Goal: Transaction & Acquisition: Purchase product/service

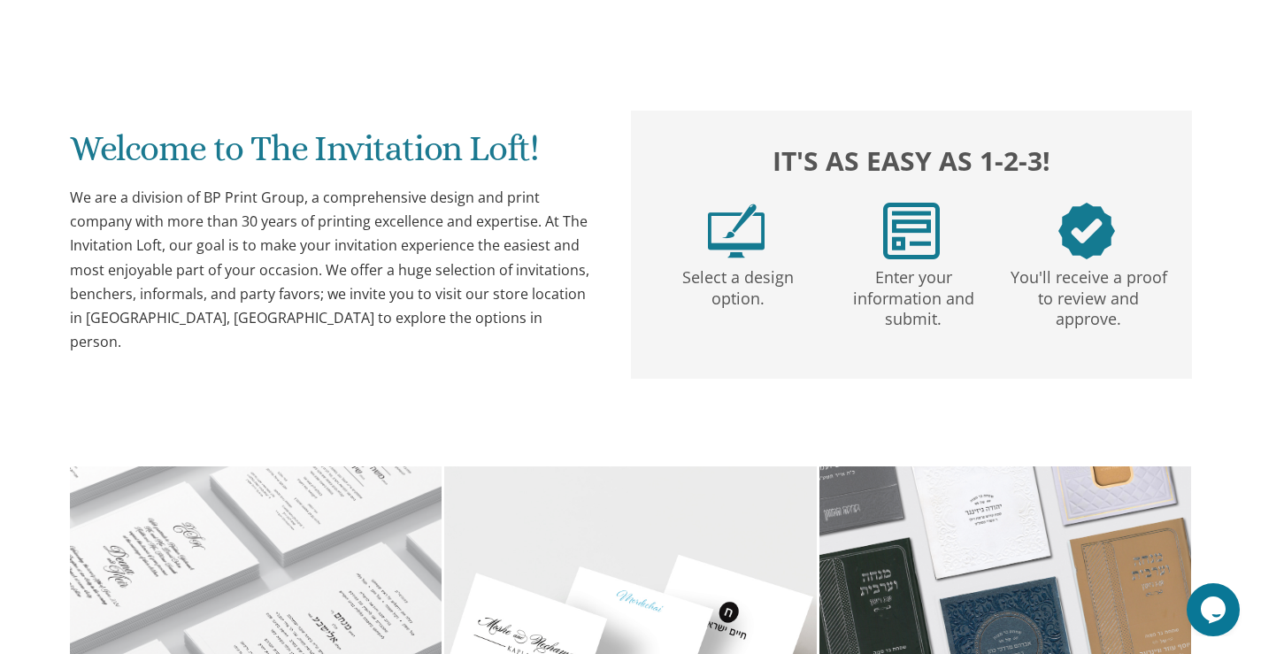
scroll to position [266, 0]
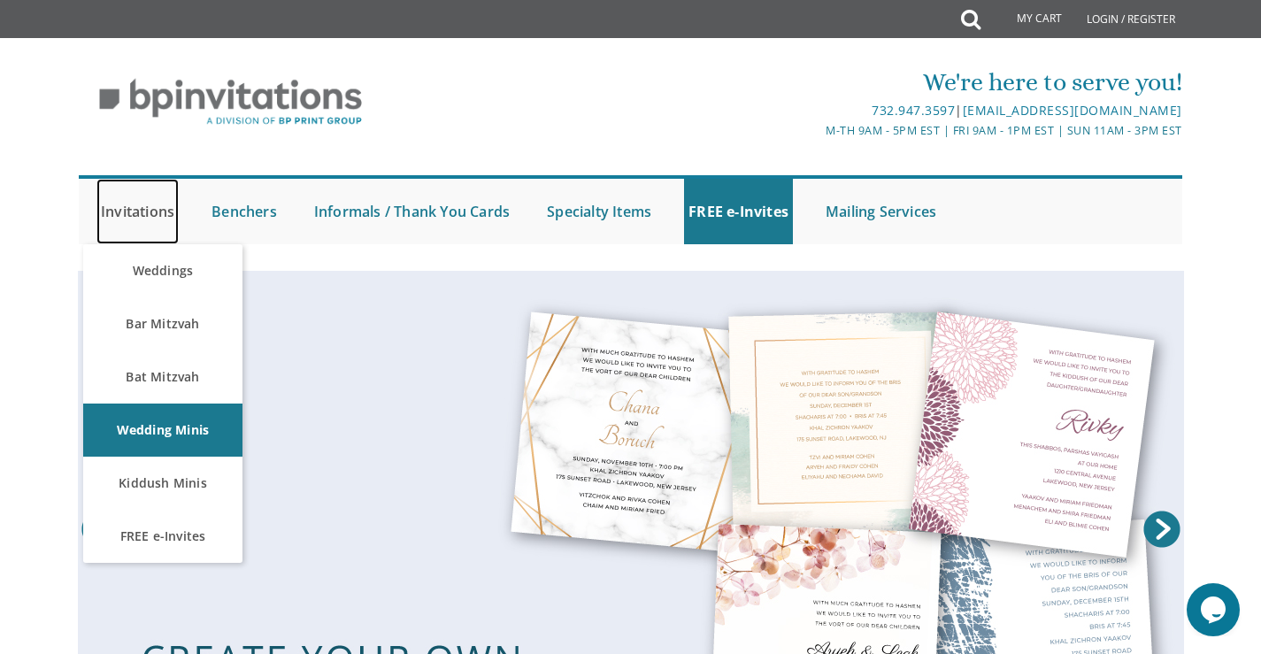
click at [151, 212] on link "Invitations" at bounding box center [137, 211] width 82 height 65
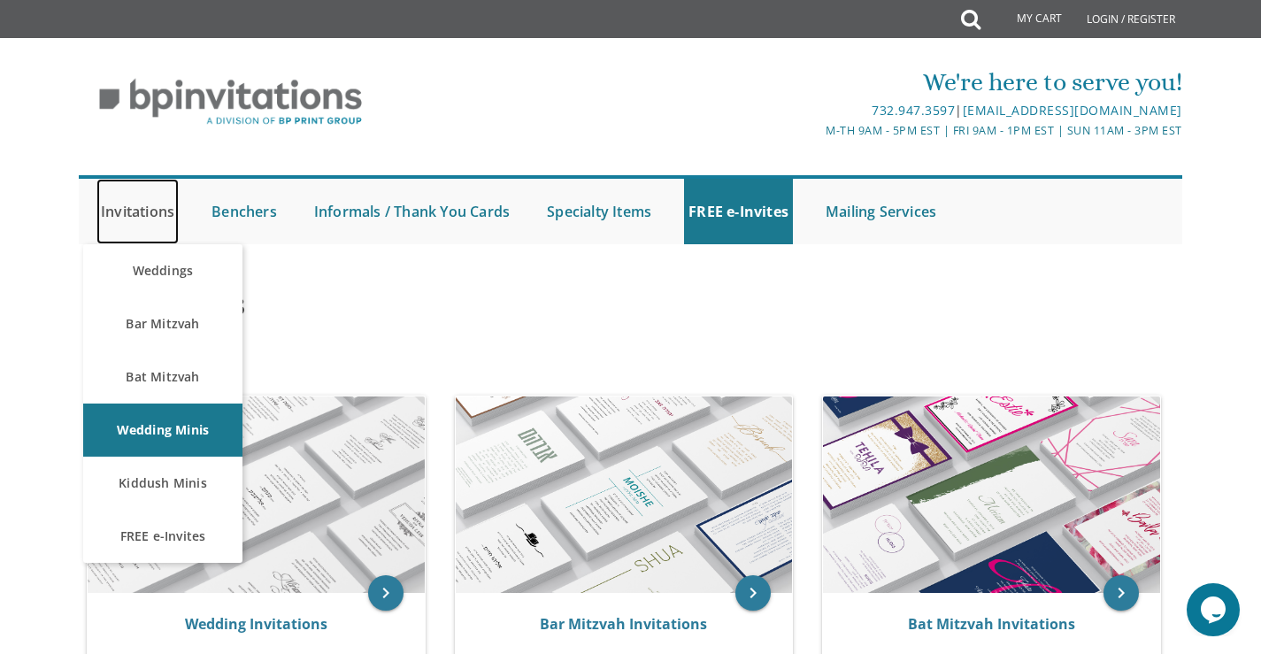
click at [152, 211] on link "Invitations" at bounding box center [137, 211] width 82 height 65
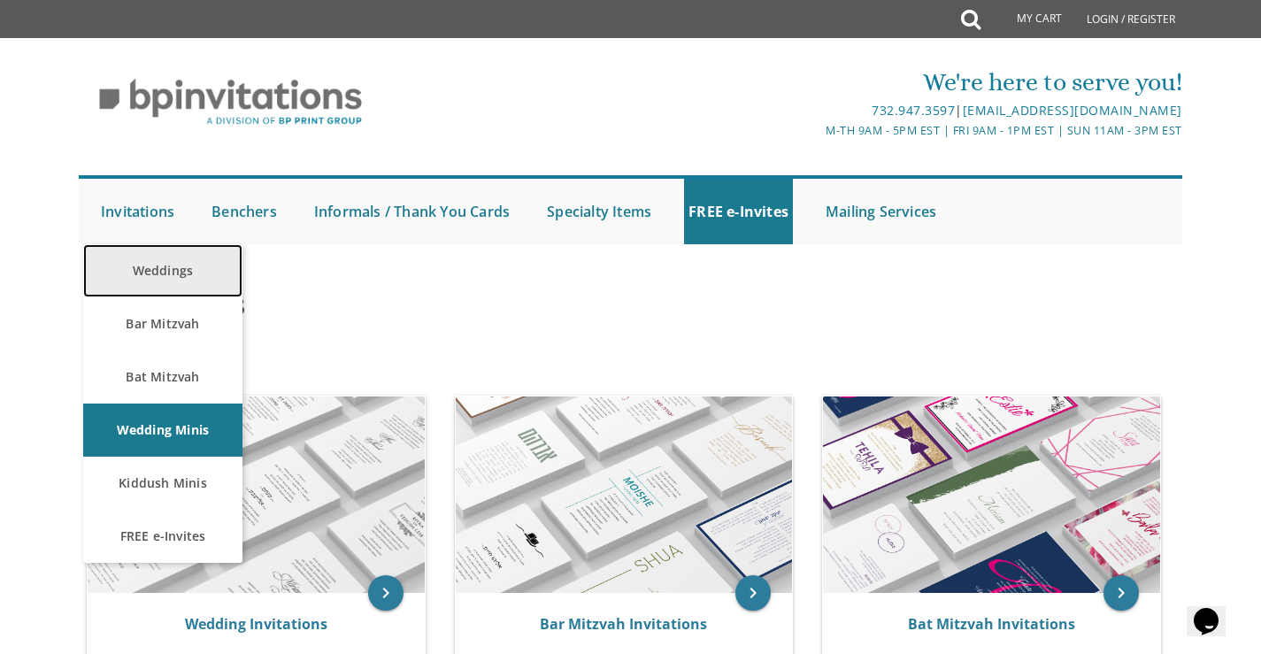
click at [159, 267] on link "Weddings" at bounding box center [162, 270] width 159 height 53
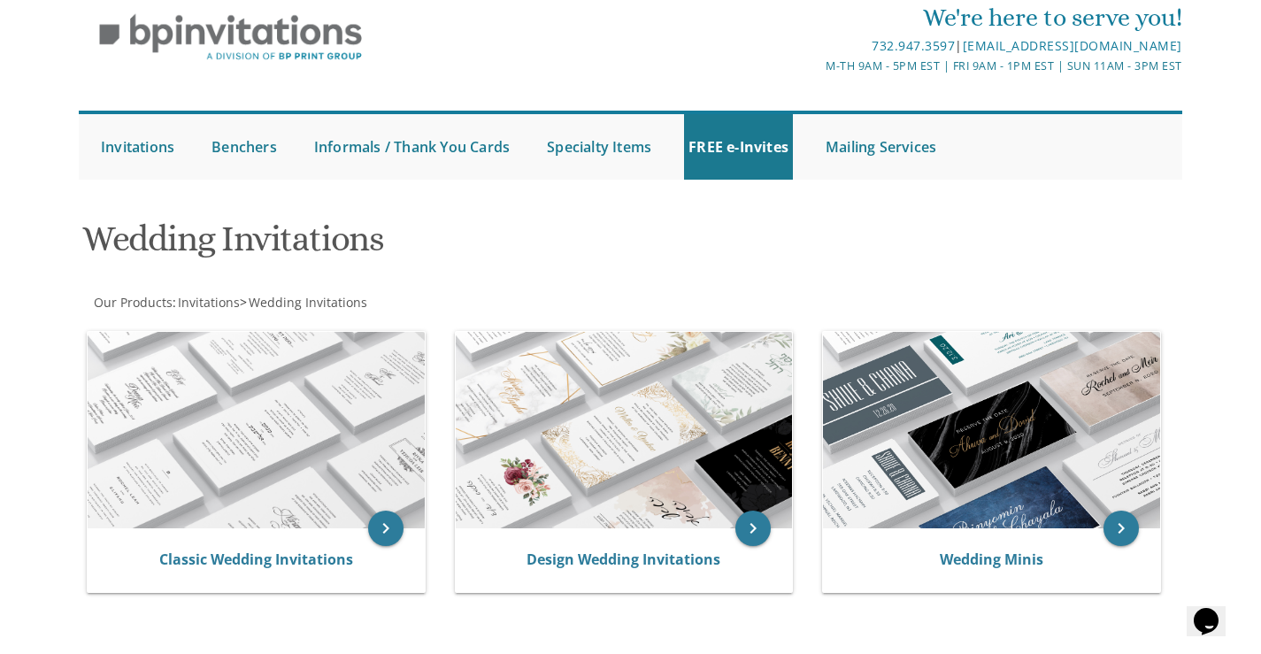
scroll to position [266, 0]
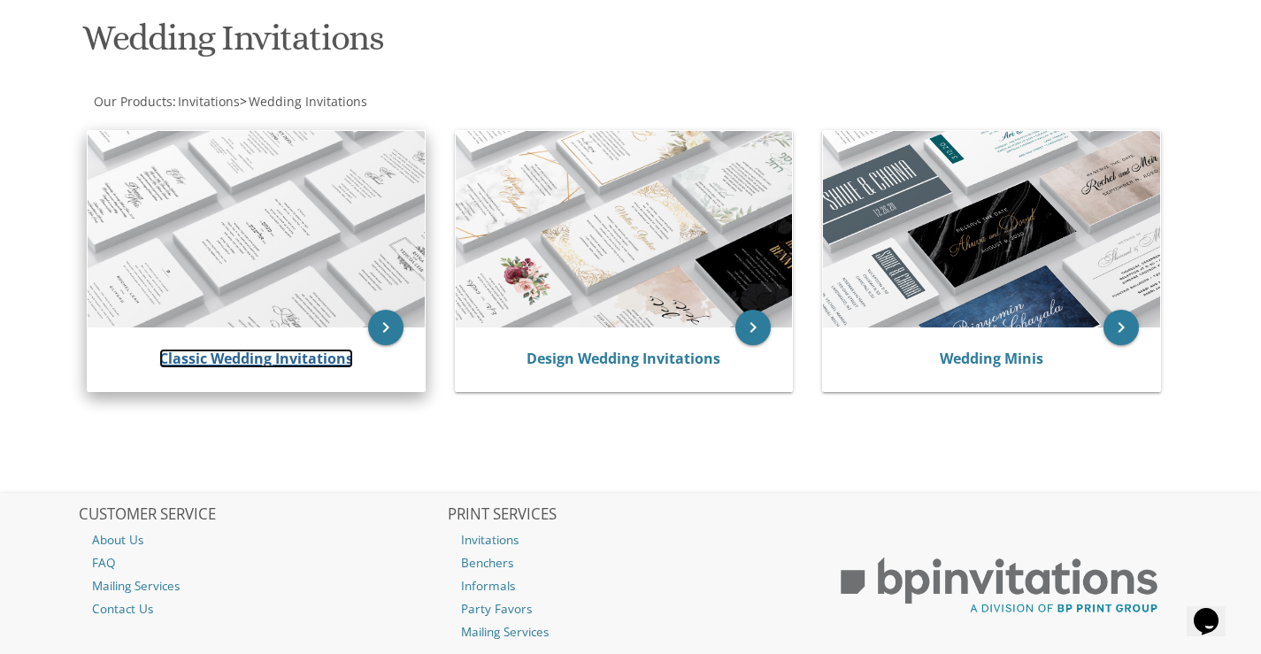
click at [260, 360] on link "Classic Wedding Invitations" at bounding box center [256, 358] width 194 height 19
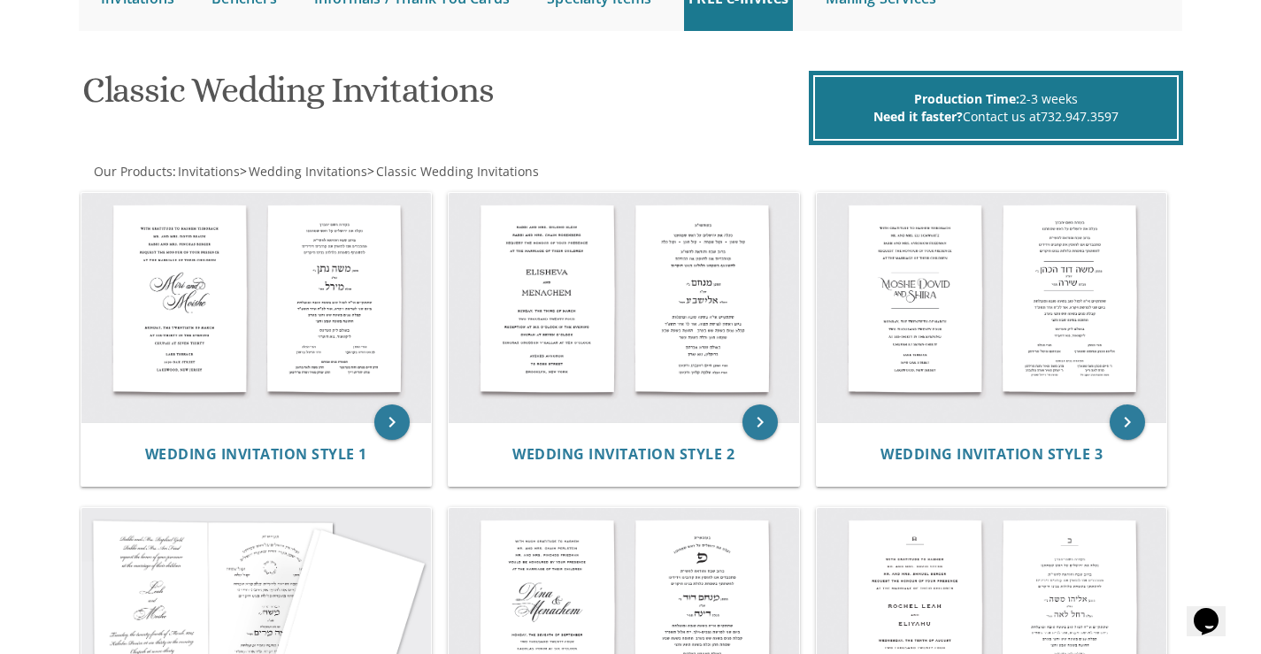
scroll to position [177, 0]
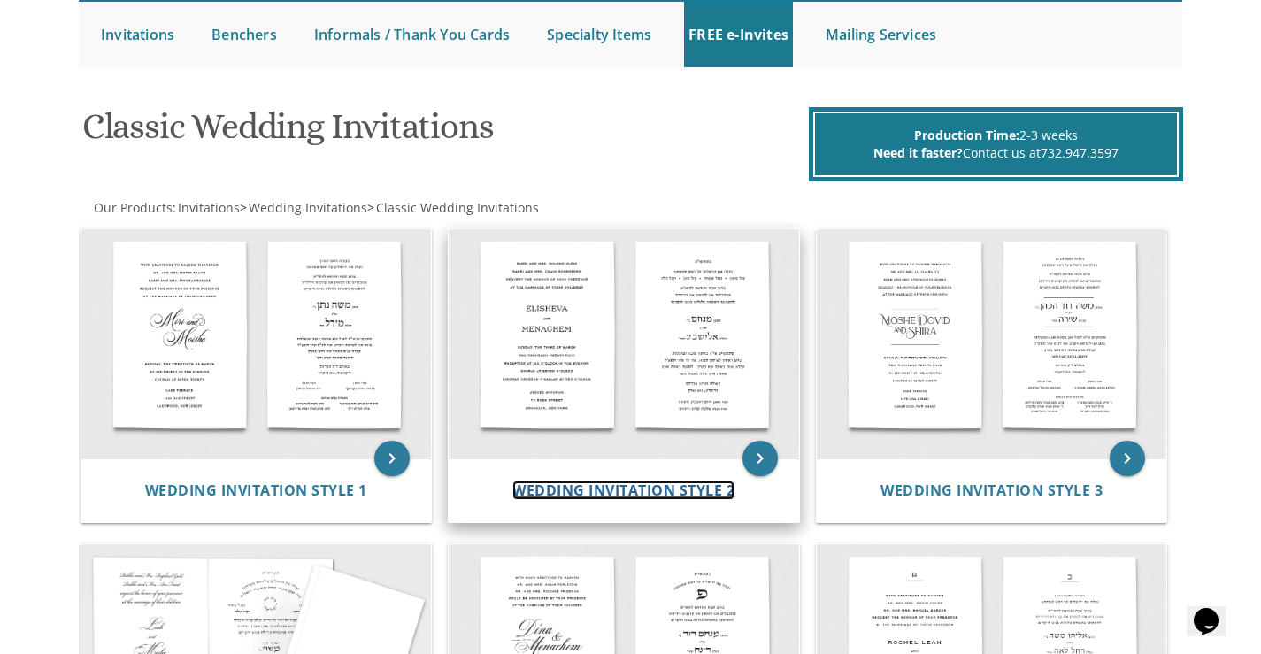
click at [659, 489] on span "Wedding Invitation Style 2" at bounding box center [623, 490] width 222 height 19
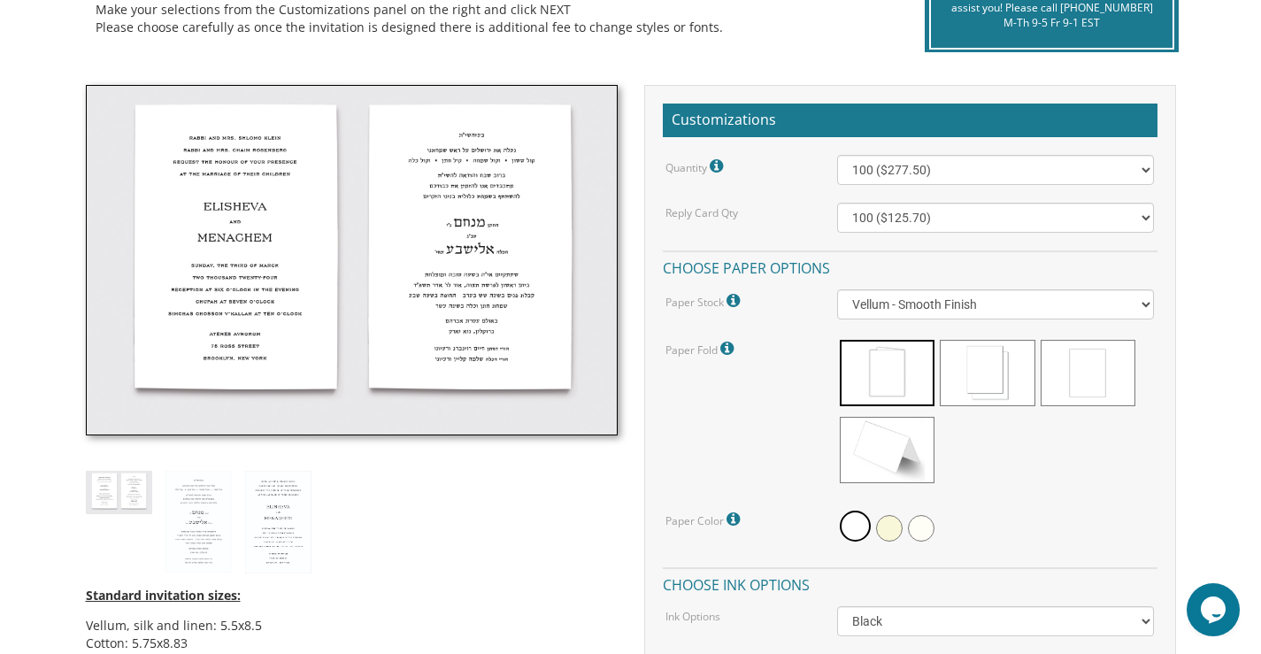
scroll to position [620, 0]
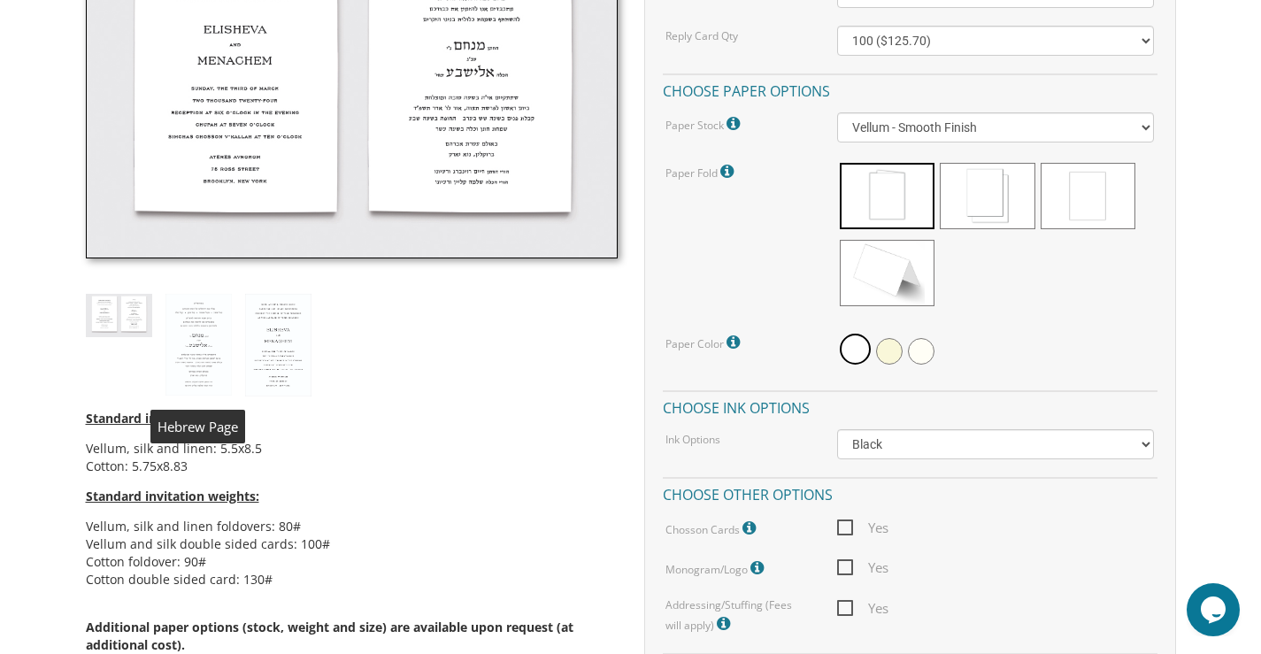
click at [210, 345] on img at bounding box center [199, 345] width 66 height 103
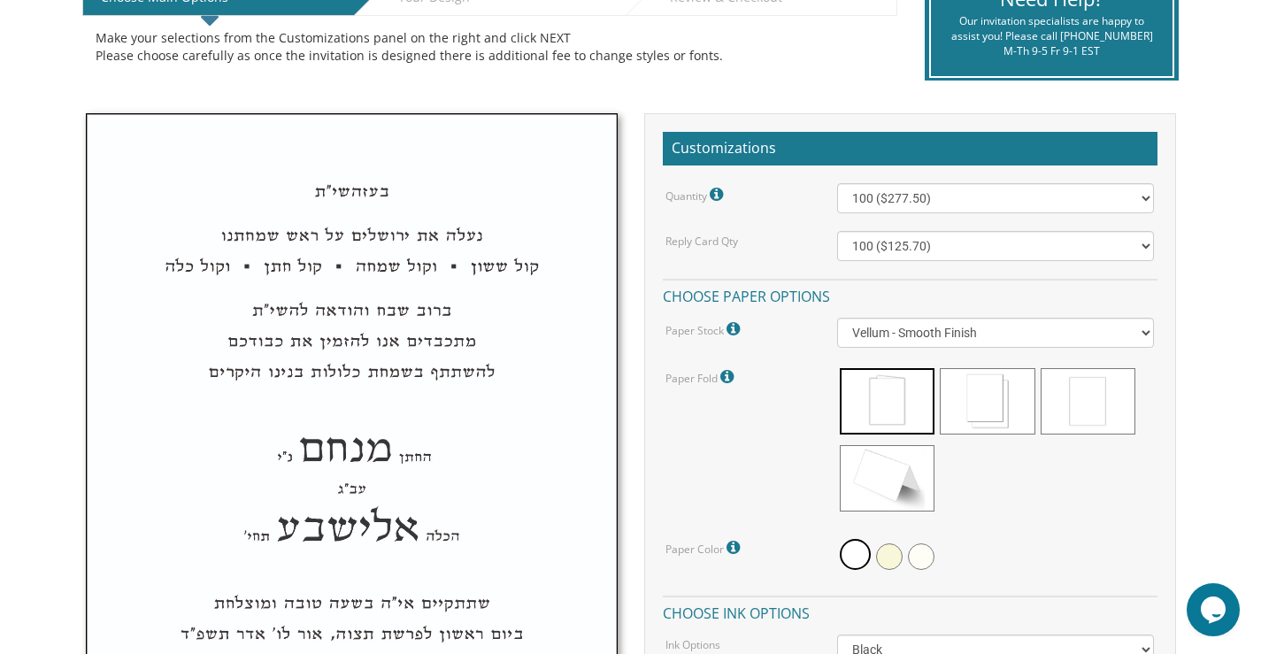
scroll to position [443, 0]
